Goal: Task Accomplishment & Management: Use online tool/utility

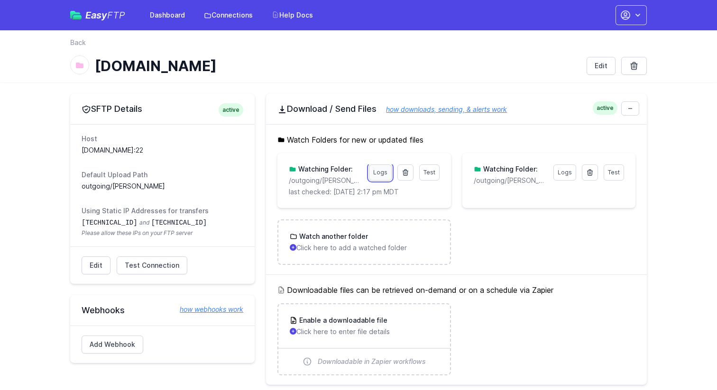
click at [379, 175] on link "Logs" at bounding box center [380, 172] width 23 height 16
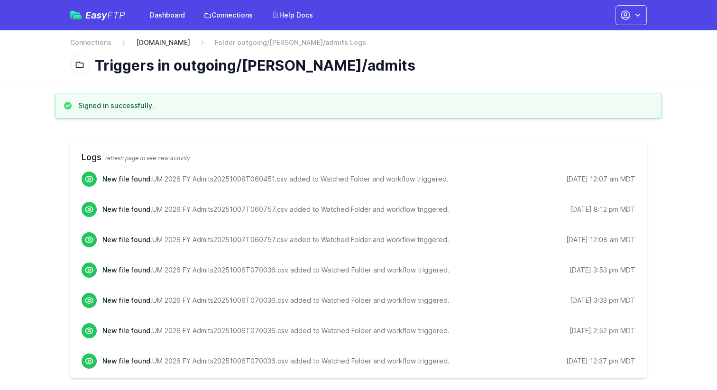
click at [165, 42] on link "[DOMAIN_NAME]" at bounding box center [163, 42] width 54 height 9
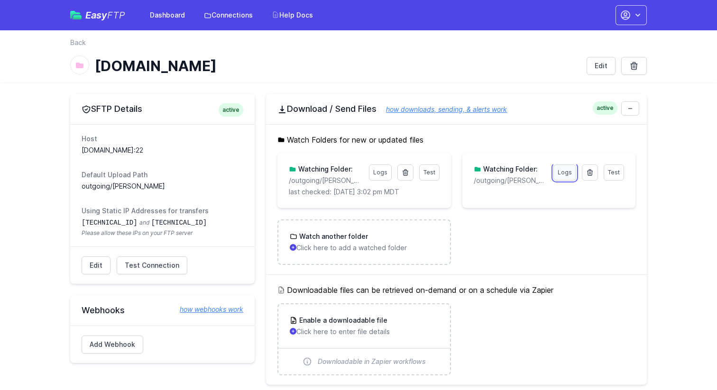
click at [567, 174] on link "Logs" at bounding box center [564, 172] width 23 height 16
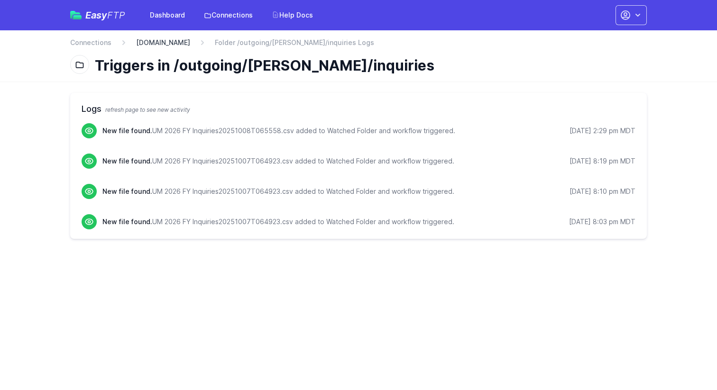
click at [187, 43] on link "[DOMAIN_NAME]" at bounding box center [163, 42] width 54 height 9
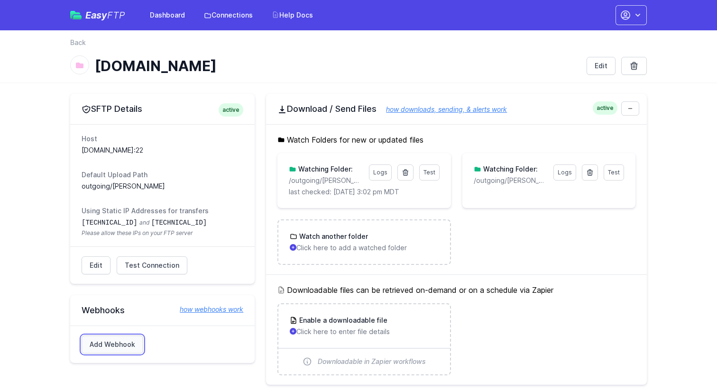
click at [101, 343] on link "Add Webhook" at bounding box center [113, 345] width 62 height 18
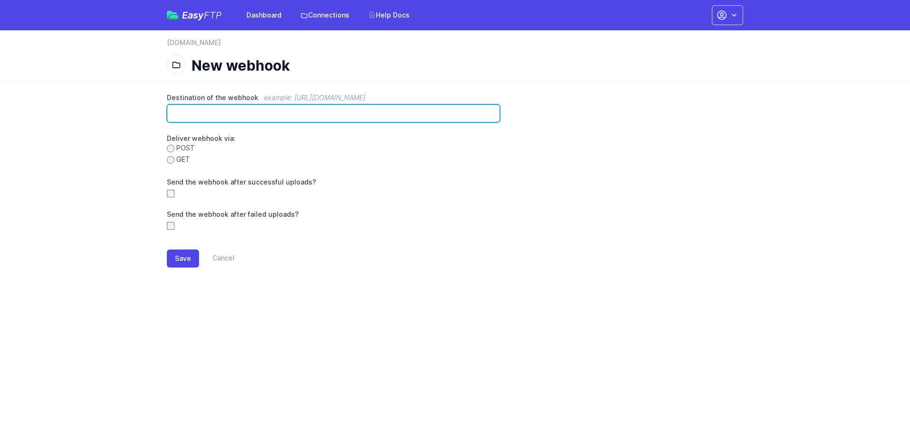
click at [268, 107] on input "Destination of the webhook example: https://www.example.com/hook" at bounding box center [333, 113] width 333 height 18
paste input "**********"
type input "**********"
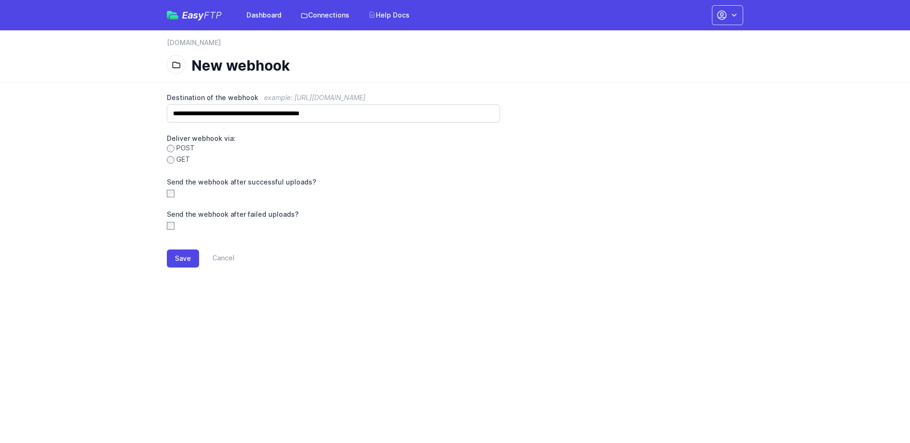
click at [191, 189] on div "Send the webhook after successful uploads?" at bounding box center [333, 187] width 333 height 21
click at [186, 263] on button "Save" at bounding box center [183, 258] width 32 height 18
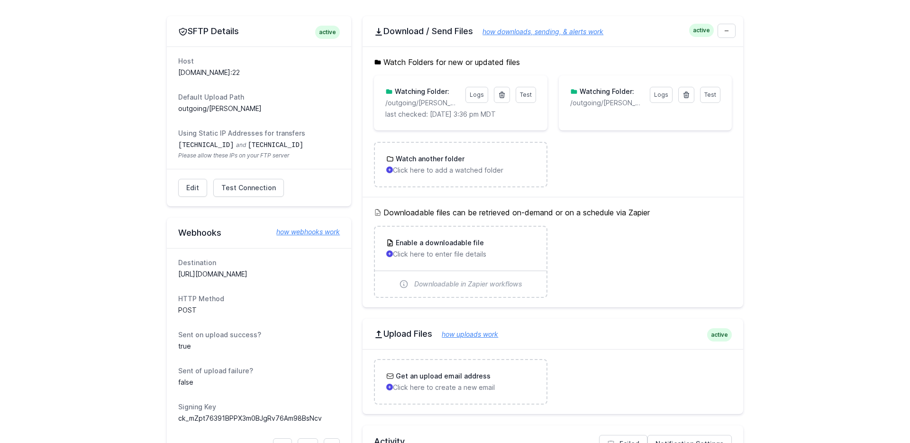
scroll to position [127, 0]
click at [285, 282] on dl "Destination https://hooks.zapier.com/hooks/catch/2262294/u5bwjp5/ HTTP Method P…" at bounding box center [259, 354] width 162 height 196
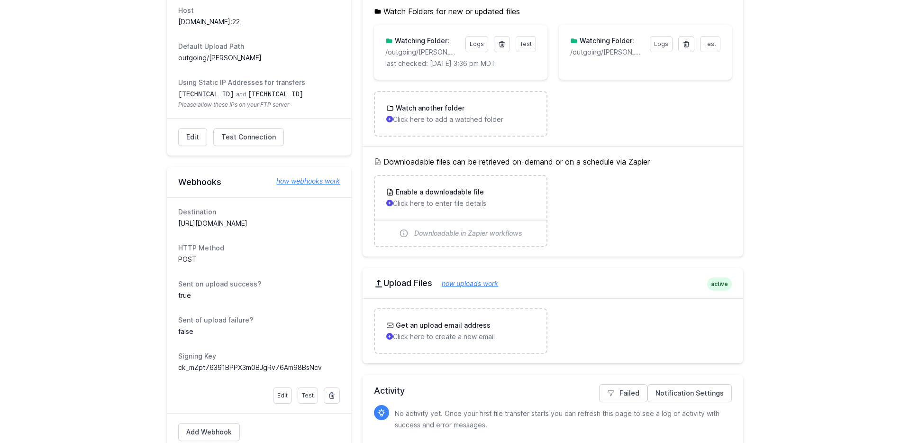
scroll to position [203, 0]
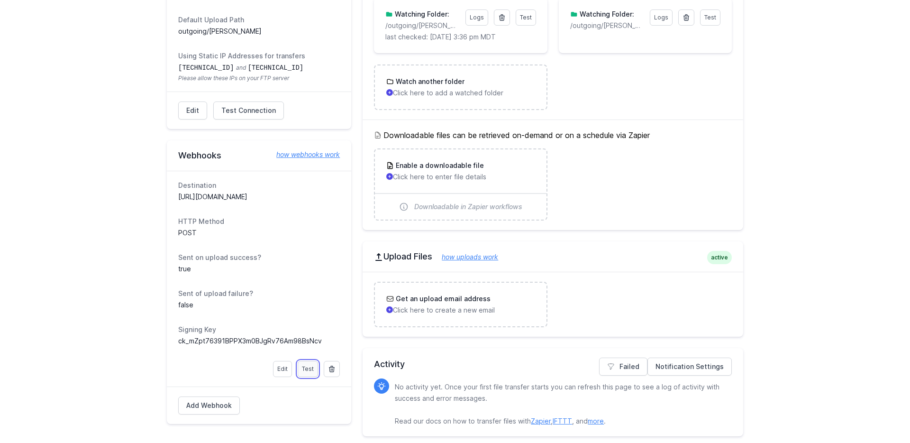
click at [310, 369] on link "Test" at bounding box center [308, 369] width 20 height 16
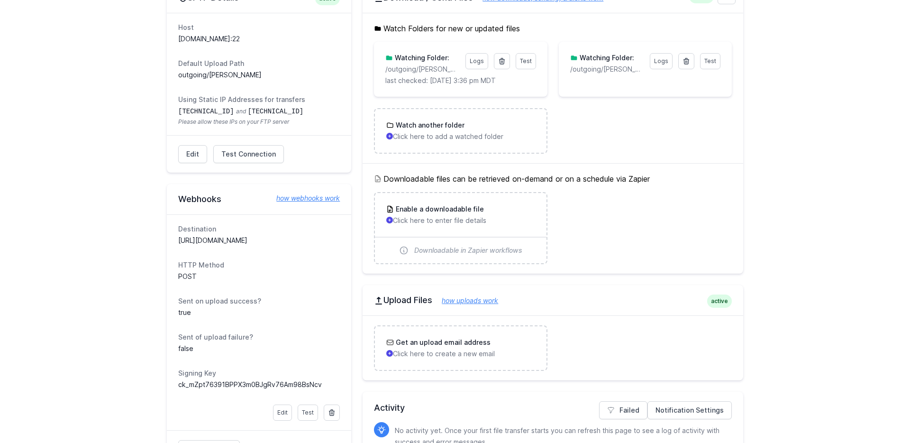
scroll to position [203, 0]
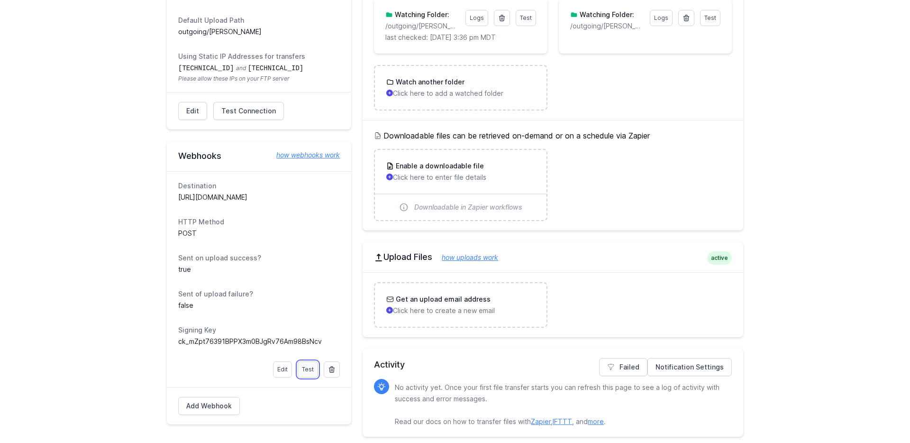
click at [310, 369] on link "Test" at bounding box center [308, 369] width 20 height 16
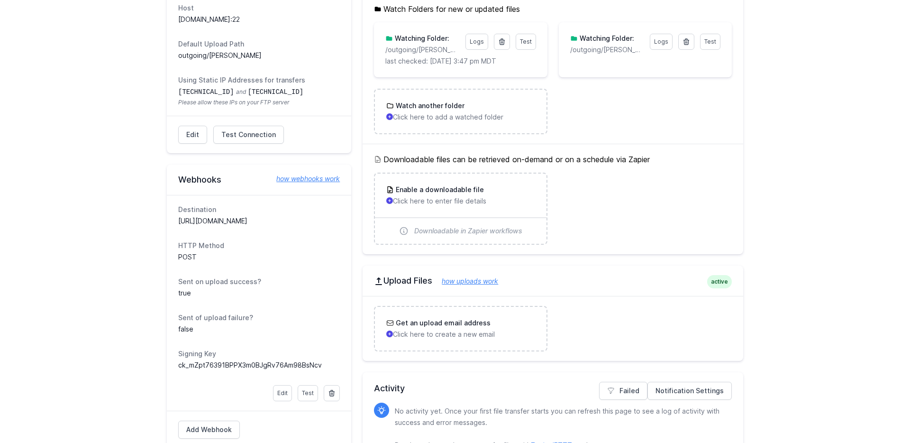
scroll to position [208, 0]
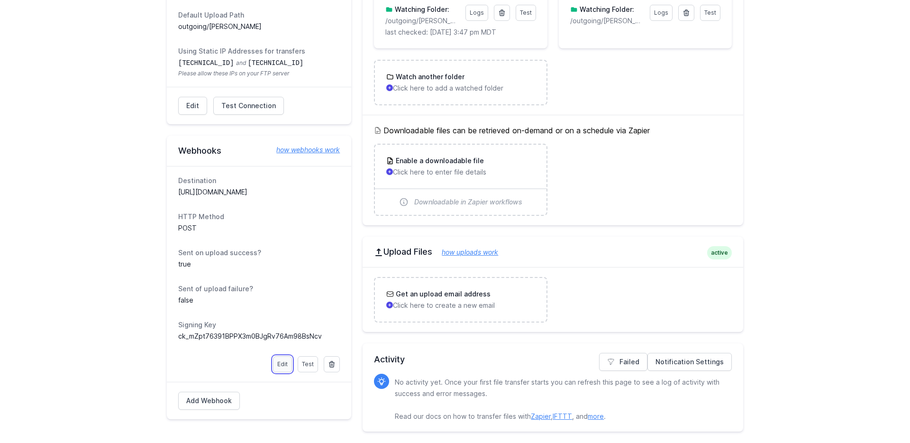
click at [284, 367] on link "Edit" at bounding box center [282, 364] width 19 height 16
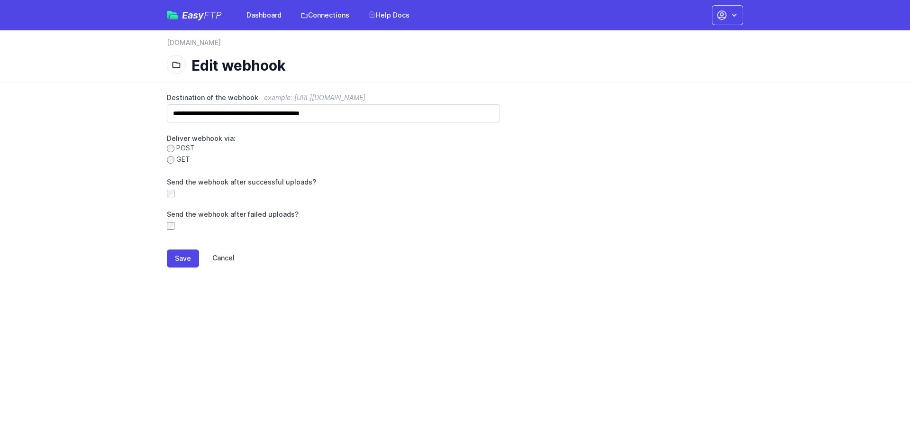
click at [228, 255] on link "Cancel" at bounding box center [217, 258] width 36 height 18
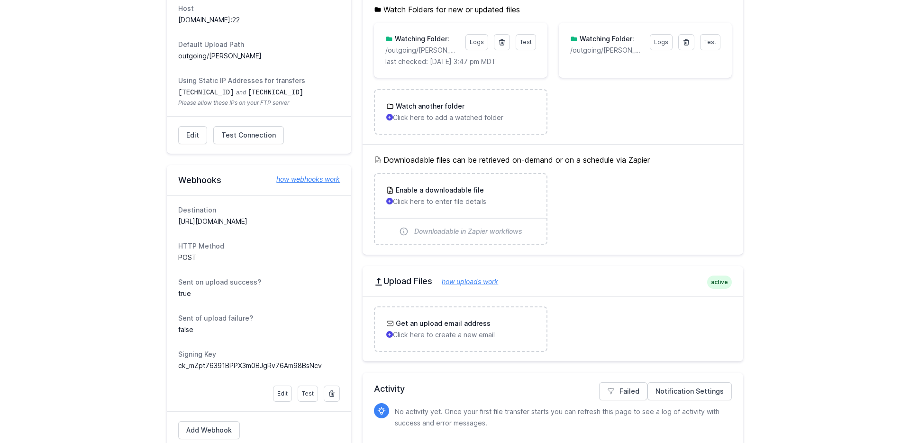
scroll to position [160, 0]
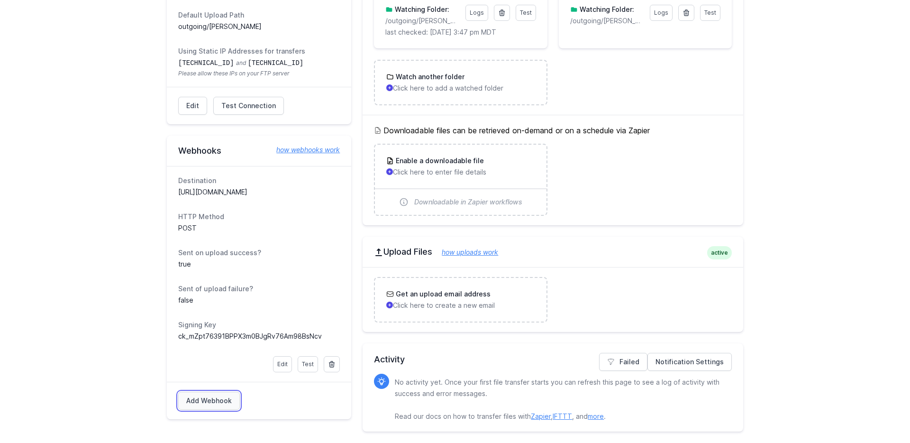
click at [217, 397] on link "Add Webhook" at bounding box center [209, 401] width 62 height 18
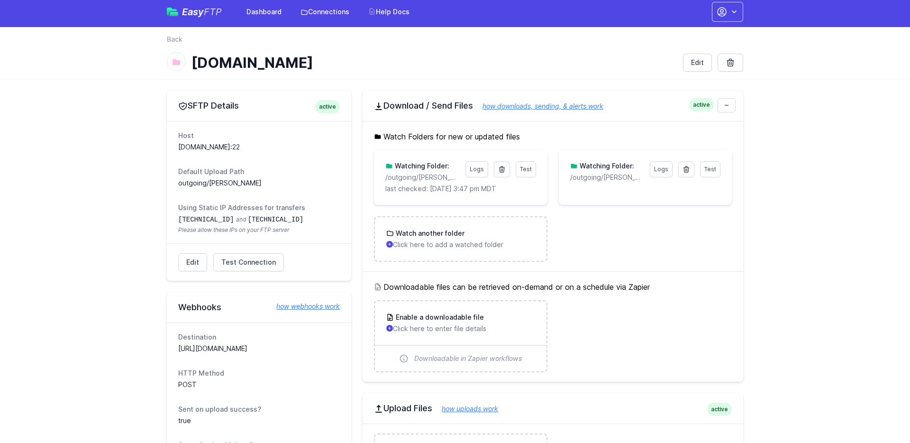
scroll to position [2, 0]
